Goal: Task Accomplishment & Management: Understand process/instructions

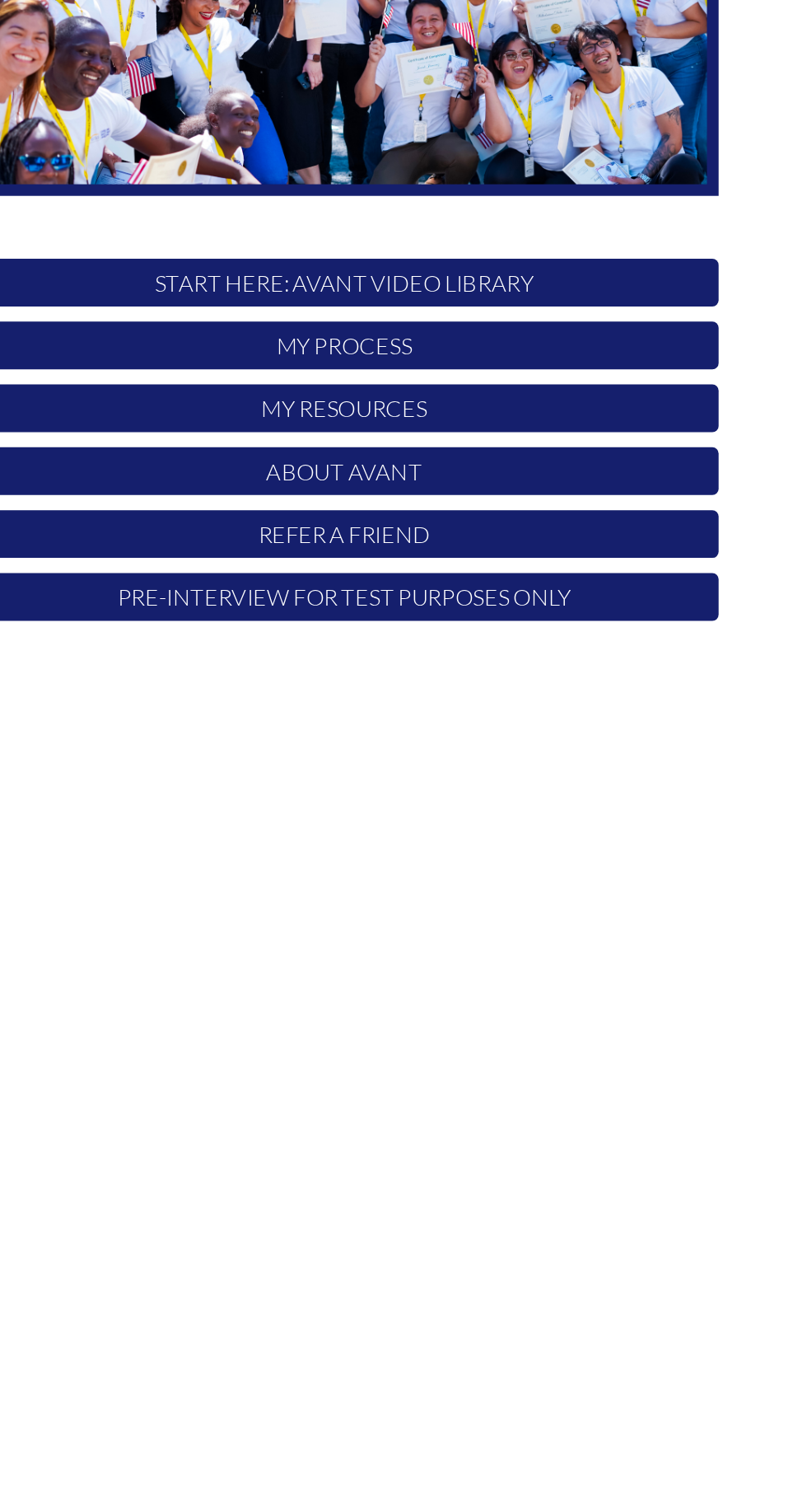
click at [320, 509] on p "My Process" at bounding box center [404, 521] width 490 height 32
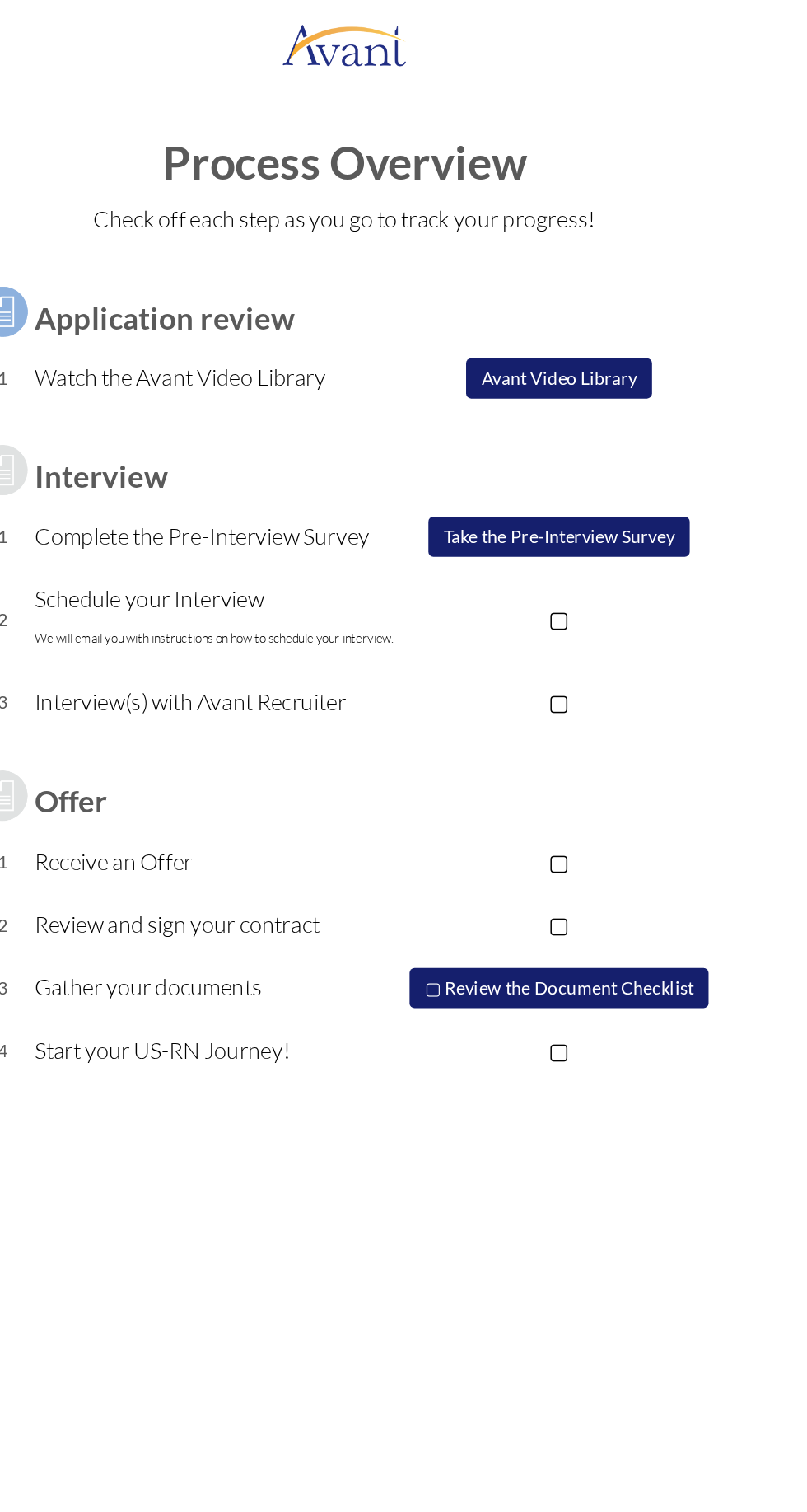
click at [545, 410] on p "▢" at bounding box center [544, 405] width 208 height 23
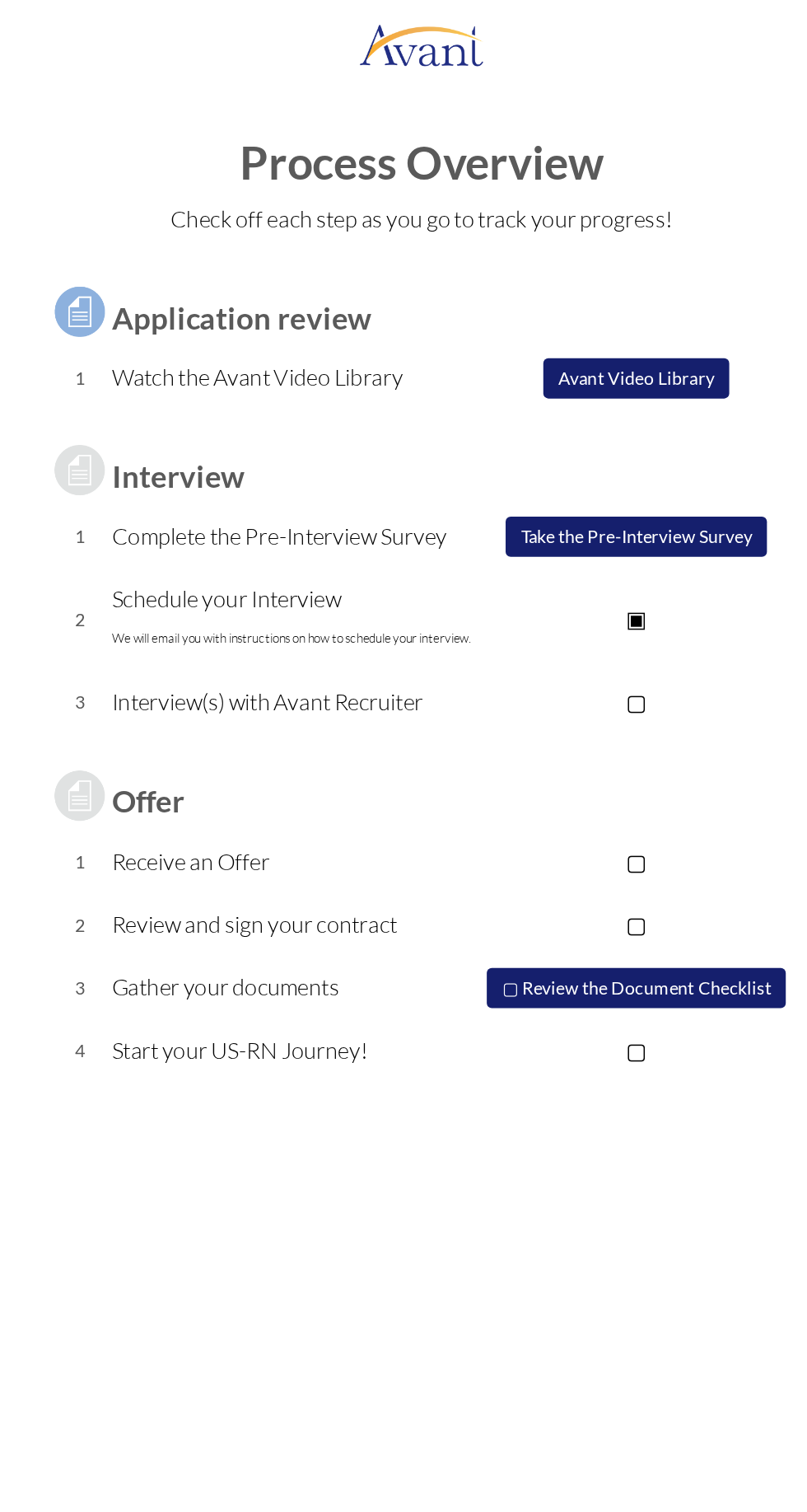
click at [568, 468] on p "▢" at bounding box center [544, 459] width 208 height 23
click at [423, 403] on p "Schedule your Interview We will email you with instructions on how to schedule …" at bounding box center [320, 405] width 240 height 50
click at [452, 411] on p "▣" at bounding box center [544, 405] width 208 height 23
click at [499, 412] on p "▢" at bounding box center [544, 405] width 208 height 23
click at [410, 394] on p "Schedule your Interview We will email you with instructions on how to schedule …" at bounding box center [320, 405] width 240 height 50
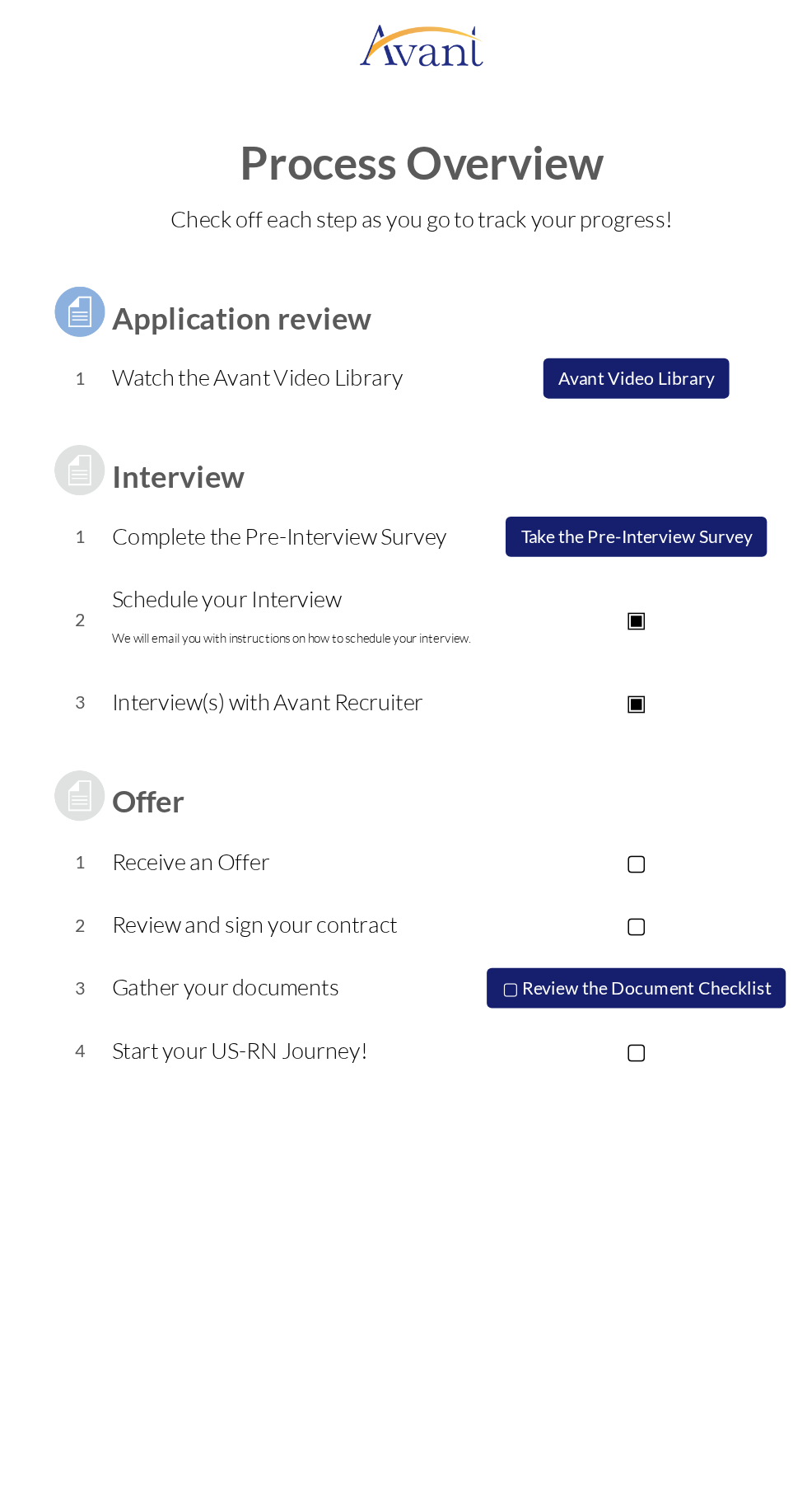
click at [462, 406] on p "▣" at bounding box center [544, 405] width 208 height 23
click at [462, 397] on p "▢" at bounding box center [544, 405] width 208 height 23
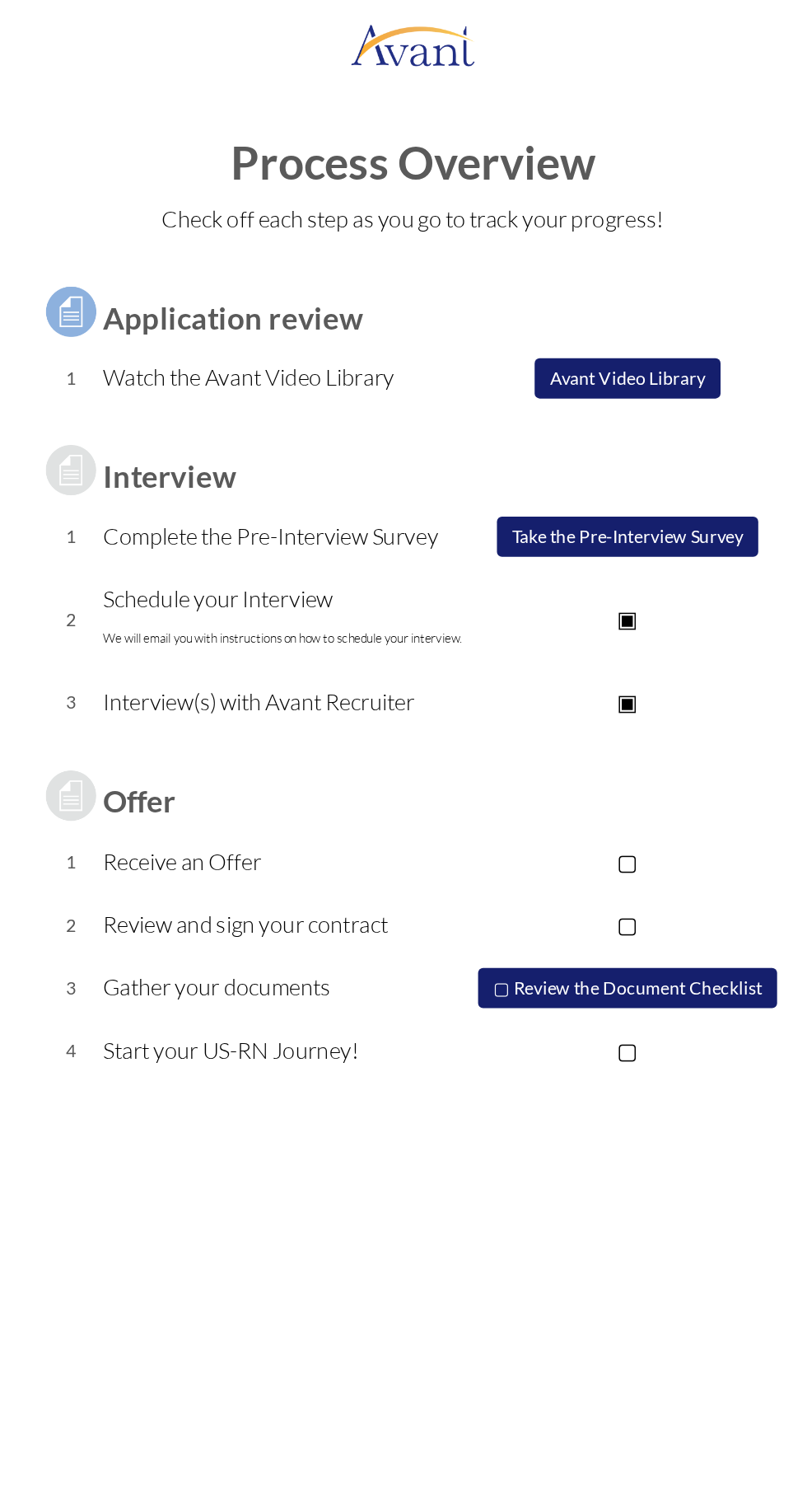
click at [549, 463] on p "▣" at bounding box center [544, 459] width 208 height 23
click at [517, 414] on p "▣" at bounding box center [544, 405] width 208 height 23
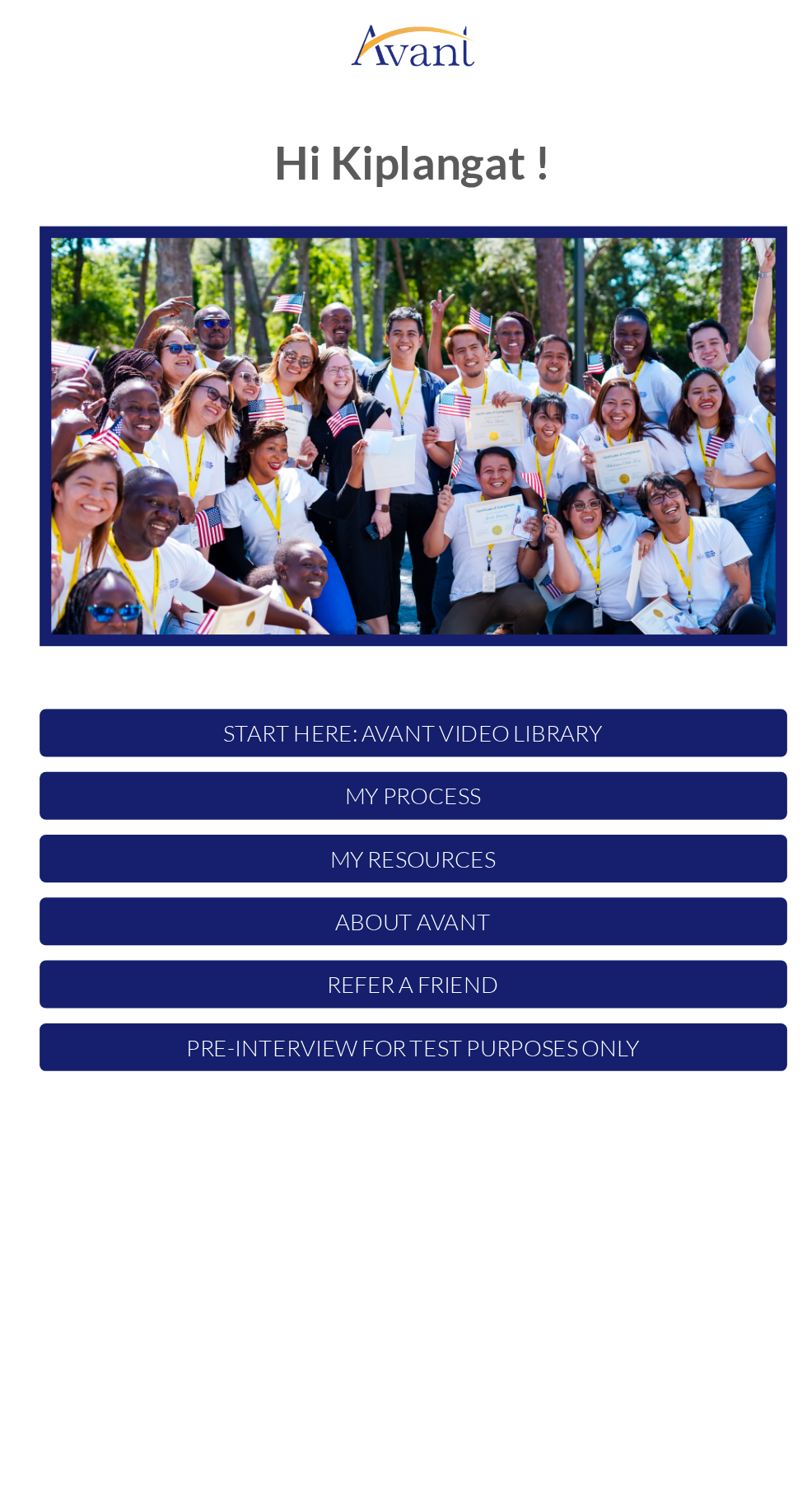
click at [504, 252] on img at bounding box center [404, 286] width 490 height 276
click at [518, 478] on p "START HERE: Avant Video Library" at bounding box center [404, 480] width 490 height 32
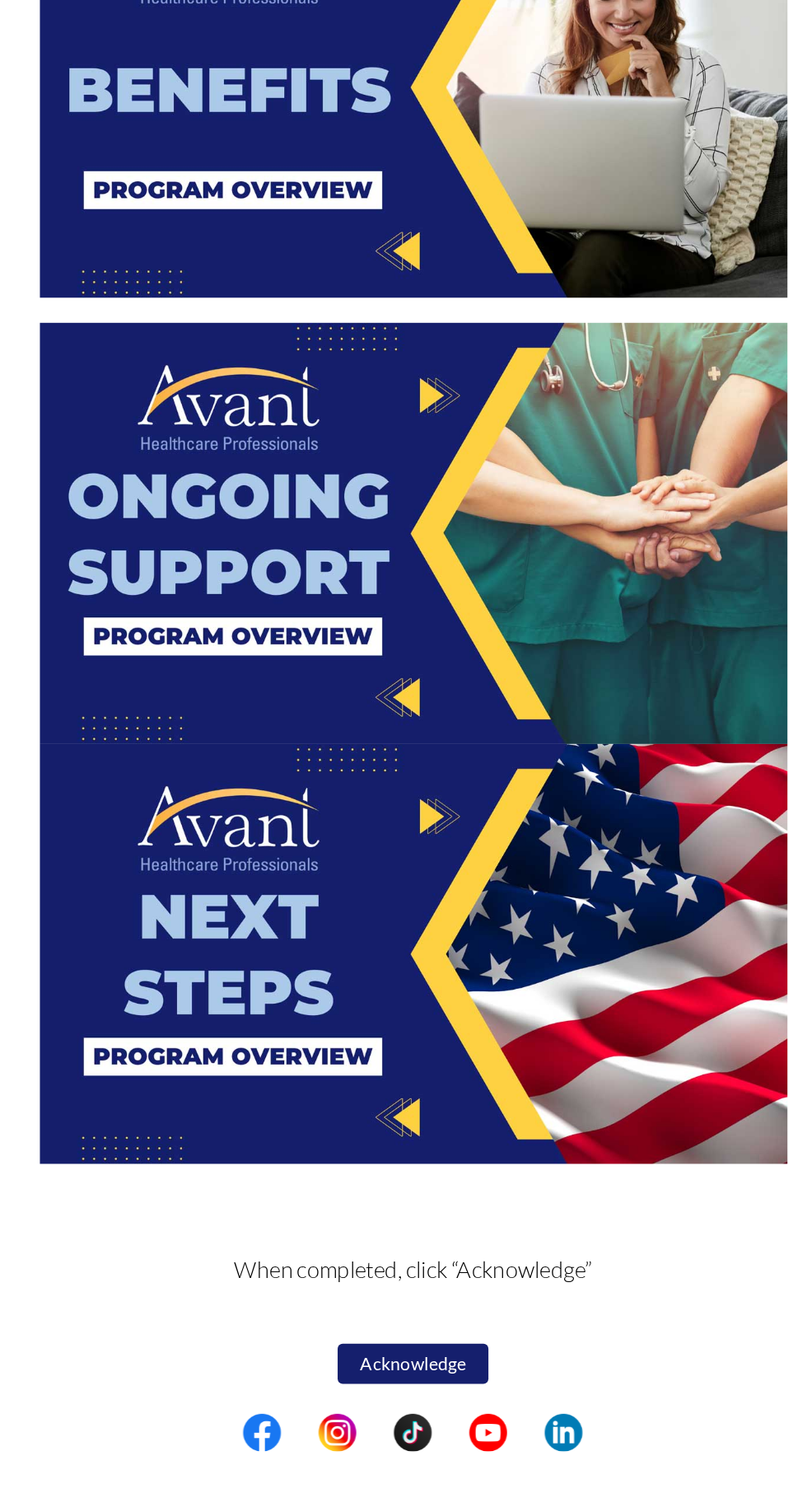
scroll to position [1571, 0]
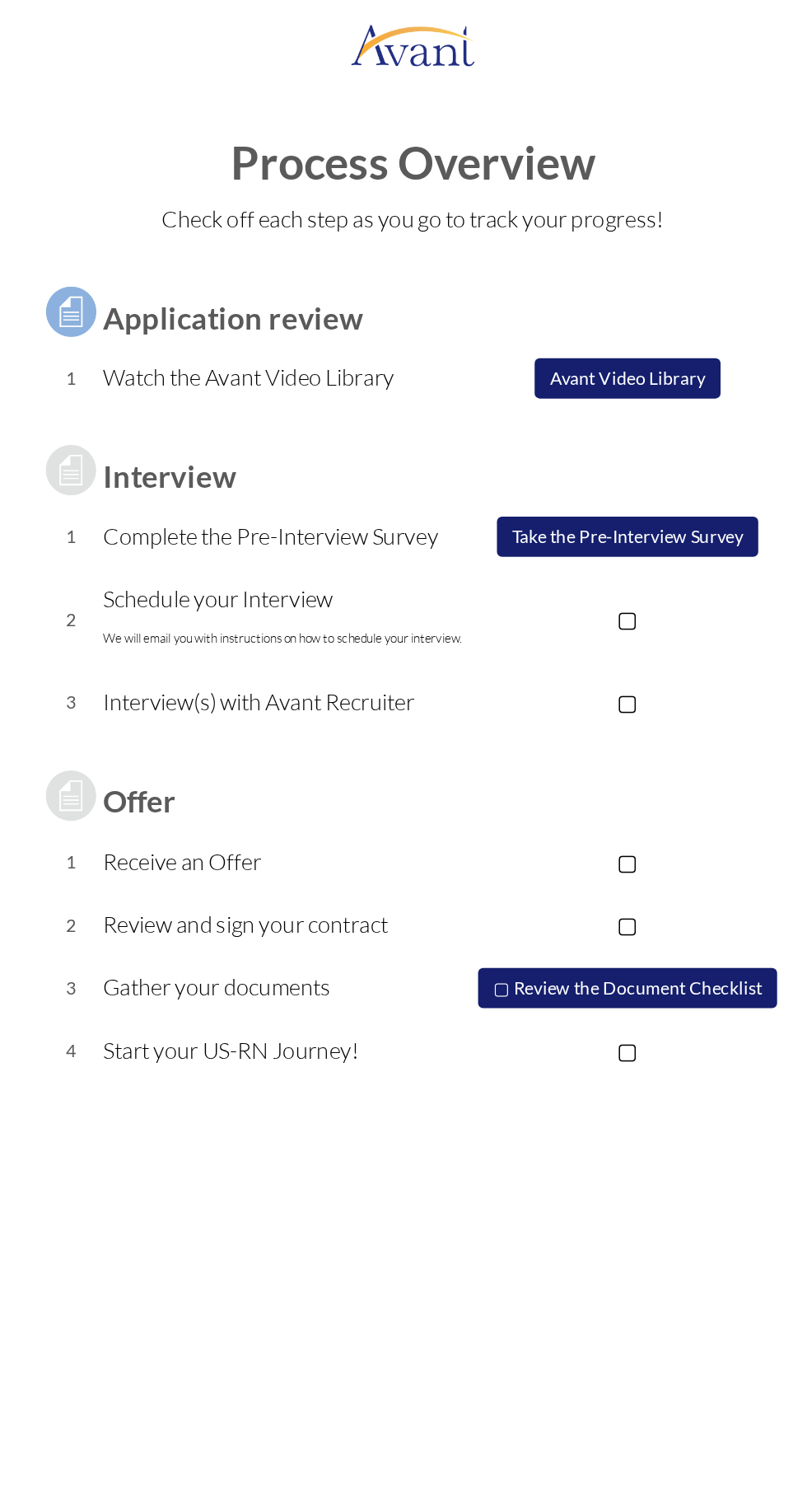
scroll to position [0, 0]
